Goal: Task Accomplishment & Management: Use online tool/utility

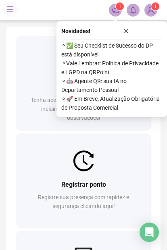
click at [117, 173] on div "Registrar ponto Registre sua presença com rapidez e segurança clicando aqui!" at bounding box center [83, 200] width 135 height 56
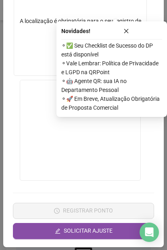
scroll to position [159, 0]
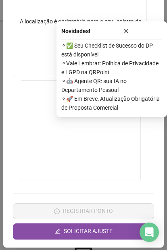
click at [129, 27] on button "button" at bounding box center [126, 31] width 72 height 10
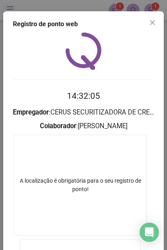
scroll to position [0, 0]
click at [152, 19] on button "Close" at bounding box center [152, 22] width 13 height 13
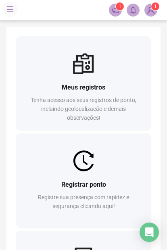
click at [112, 186] on div "Registrar ponto" at bounding box center [83, 185] width 115 height 10
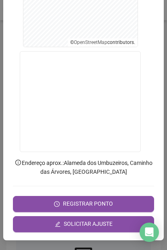
scroll to position [188, 0]
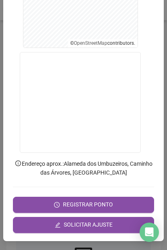
click at [103, 201] on span "REGISTRAR PONTO" at bounding box center [88, 205] width 50 height 8
